Goal: Transaction & Acquisition: Register for event/course

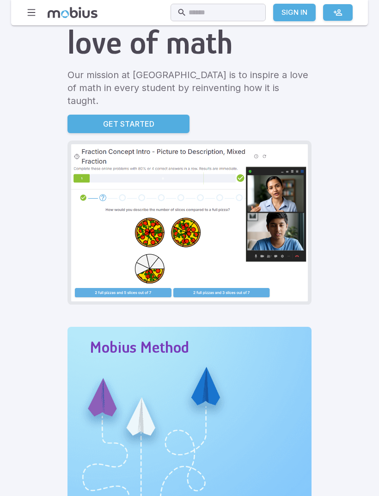
scroll to position [123, 0]
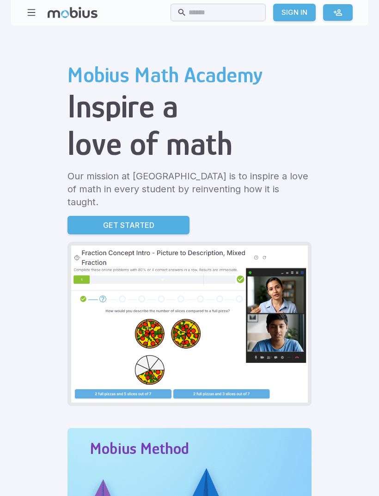
click at [333, 20] on link at bounding box center [338, 12] width 30 height 17
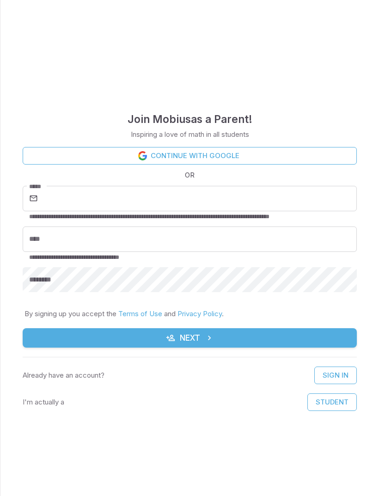
click at [55, 159] on link "Continue with Google" at bounding box center [190, 156] width 334 height 18
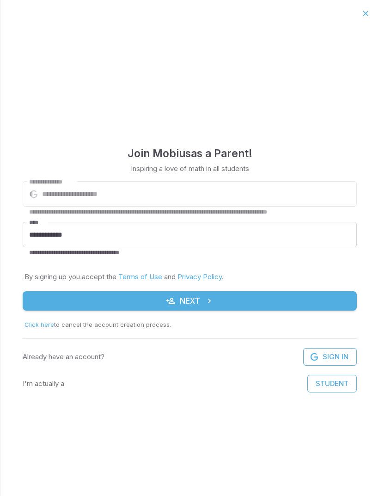
click at [305, 294] on button "Next" at bounding box center [190, 300] width 334 height 19
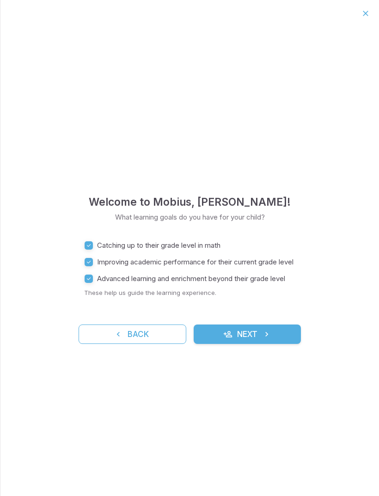
click at [281, 339] on button "Next" at bounding box center [248, 333] width 108 height 19
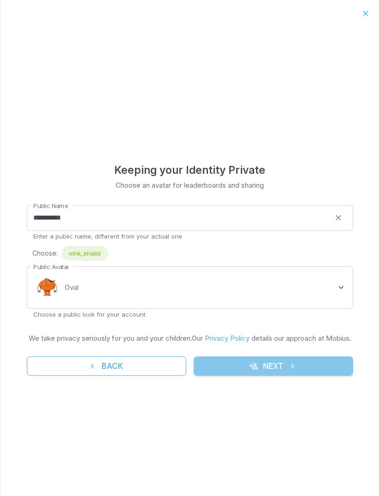
click at [305, 375] on button "Next" at bounding box center [273, 365] width 159 height 19
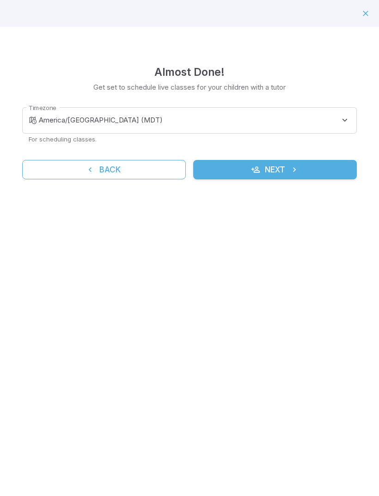
click at [327, 166] on button "Next" at bounding box center [275, 169] width 164 height 19
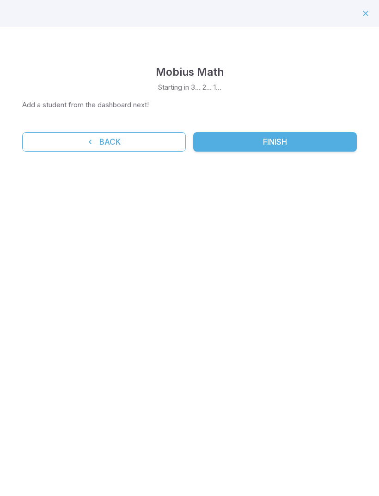
click at [322, 140] on button "Finish" at bounding box center [275, 141] width 164 height 19
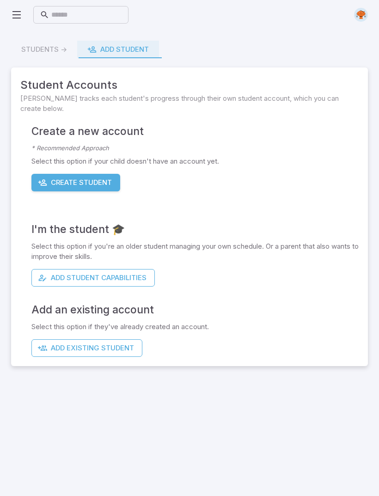
click at [57, 183] on button "Create Student" at bounding box center [75, 183] width 89 height 18
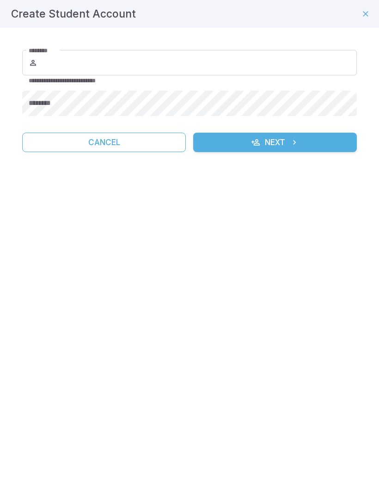
click at [55, 69] on input "********" at bounding box center [198, 63] width 318 height 26
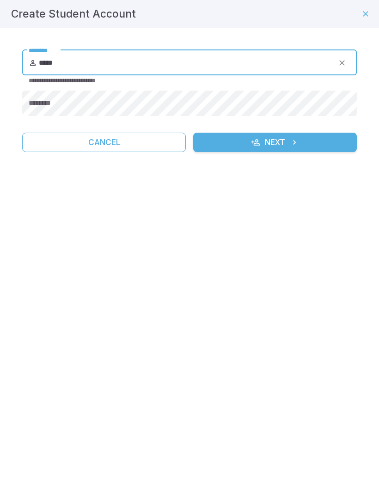
type input "*****"
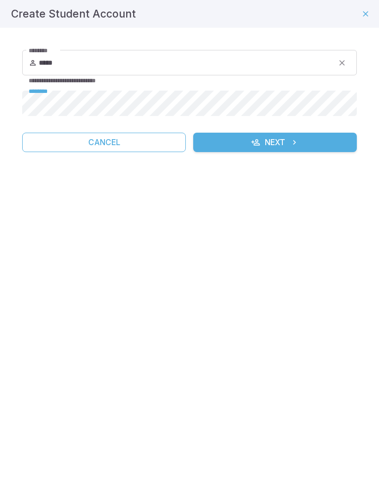
click at [306, 144] on button "Next" at bounding box center [275, 142] width 164 height 19
click at [304, 142] on button "Next" at bounding box center [275, 142] width 164 height 19
